Goal: Find contact information: Find contact information

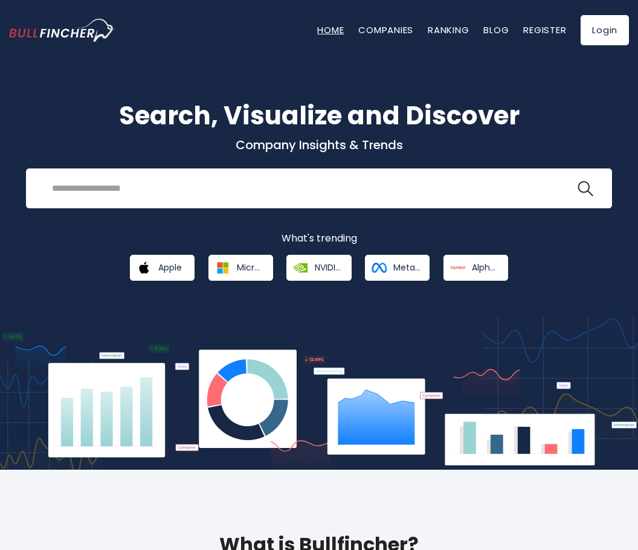
click at [327, 30] on link "Home" at bounding box center [330, 30] width 27 height 13
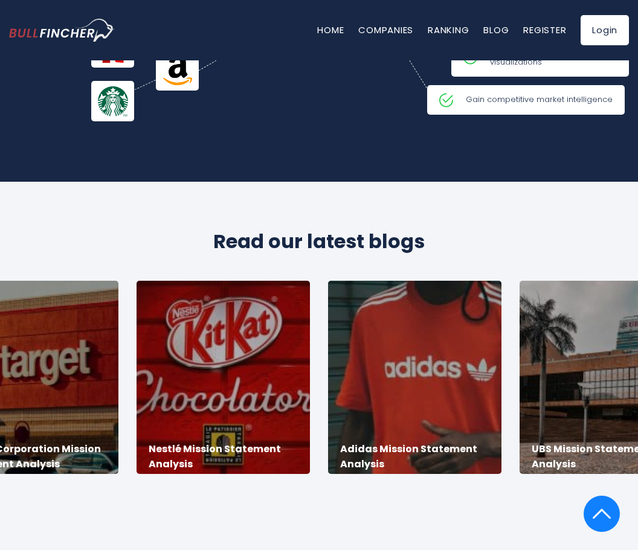
scroll to position [2570, 0]
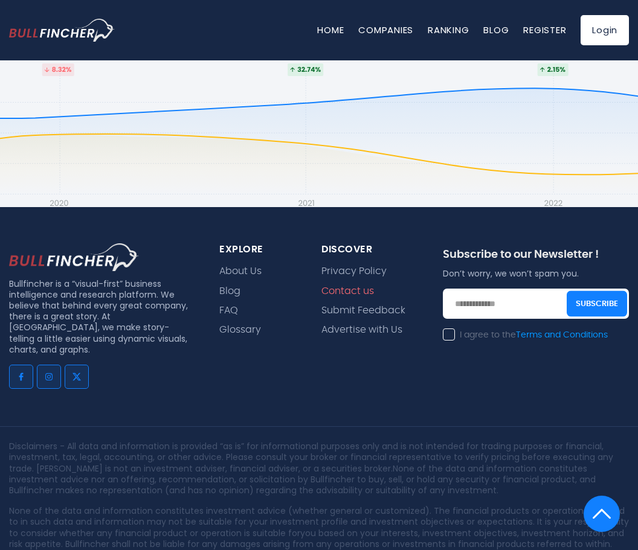
click at [349, 286] on link "Contact us" at bounding box center [347, 291] width 53 height 11
click at [347, 286] on link "Contact us" at bounding box center [347, 291] width 53 height 11
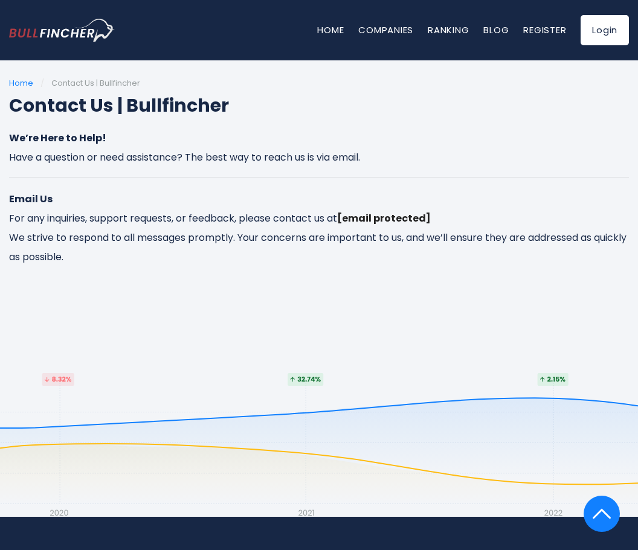
drag, startPoint x: 396, startPoint y: 237, endPoint x: 370, endPoint y: 268, distance: 40.7
click at [370, 267] on p "Email Us For any inquiries, support requests, or feedback, please contact us at…" at bounding box center [319, 228] width 620 height 77
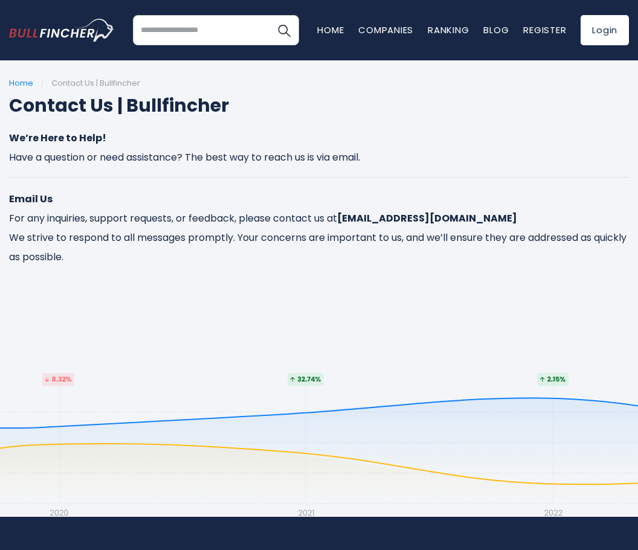
click at [379, 225] on strong "[EMAIL_ADDRESS][DOMAIN_NAME]" at bounding box center [427, 218] width 180 height 14
drag, startPoint x: 483, startPoint y: 236, endPoint x: 365, endPoint y: 237, distance: 117.8
click at [365, 237] on p "Email Us For any inquiries, support requests, or feedback, please contact us at…" at bounding box center [319, 228] width 620 height 77
drag, startPoint x: 358, startPoint y: 240, endPoint x: 476, endPoint y: 240, distance: 117.8
click at [476, 240] on p "Email Us For any inquiries, support requests, or feedback, please contact us at…" at bounding box center [319, 228] width 620 height 77
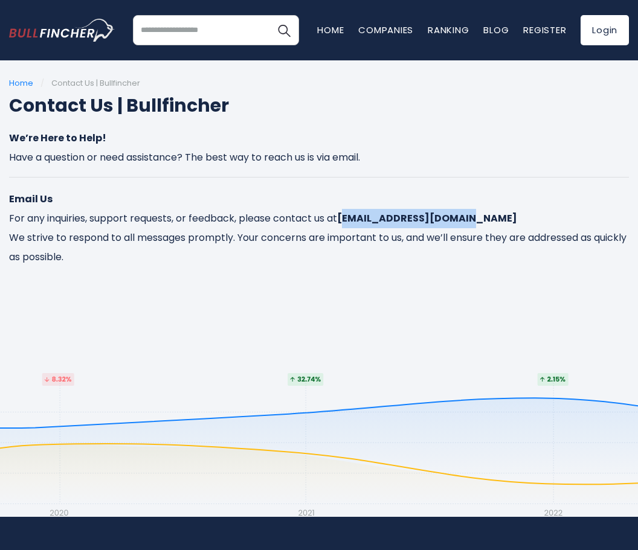
copy p "[EMAIL_ADDRESS][DOMAIN_NAME]"
